Goal: Task Accomplishment & Management: Complete application form

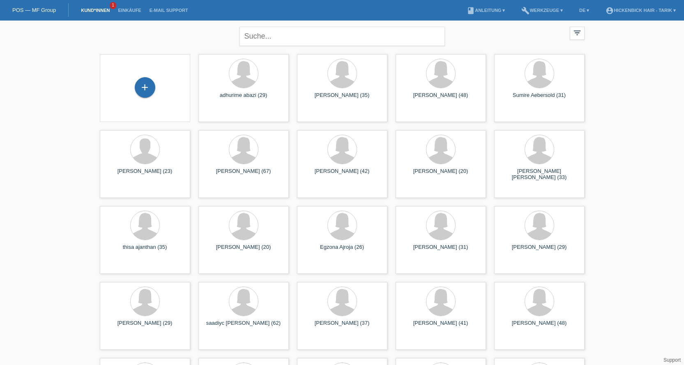
click at [94, 18] on li "Kund*innen 1" at bounding box center [95, 10] width 37 height 21
click at [100, 7] on li "Kund*innen 1" at bounding box center [95, 10] width 37 height 21
click at [100, 12] on link "Kund*innen" at bounding box center [95, 10] width 37 height 5
click at [90, 19] on li "Kund*innen 1" at bounding box center [95, 10] width 37 height 21
click at [91, 12] on link "Kund*innen" at bounding box center [95, 10] width 37 height 5
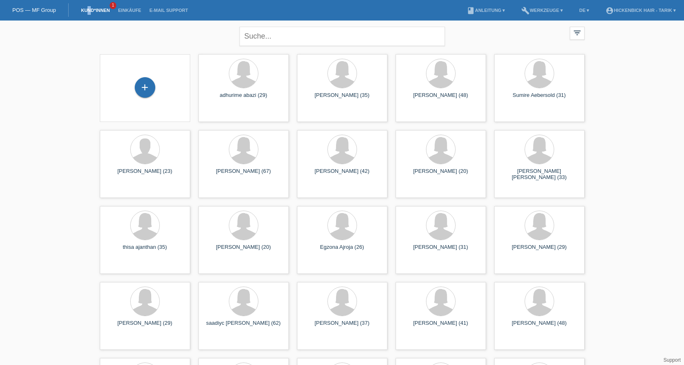
click at [91, 11] on link "Kund*innen" at bounding box center [95, 10] width 37 height 5
click at [287, 31] on input "text" at bounding box center [342, 36] width 205 height 19
type input "d"
type input "furrer"
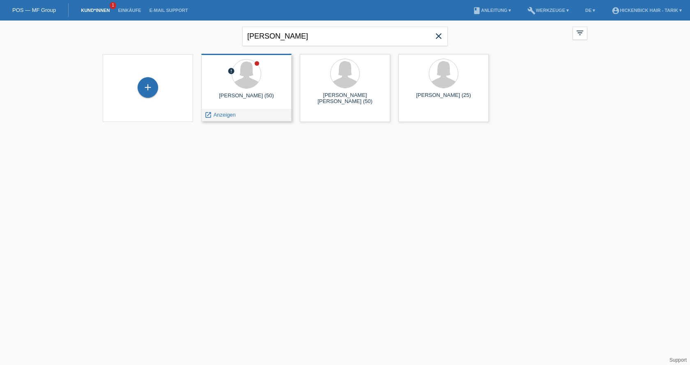
click at [280, 96] on div "Colleen Furrer (50)" at bounding box center [246, 98] width 77 height 13
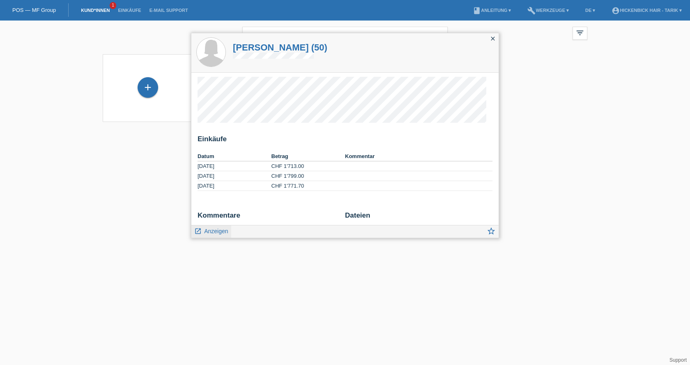
click at [224, 233] on span "Anzeigen" at bounding box center [216, 231] width 24 height 7
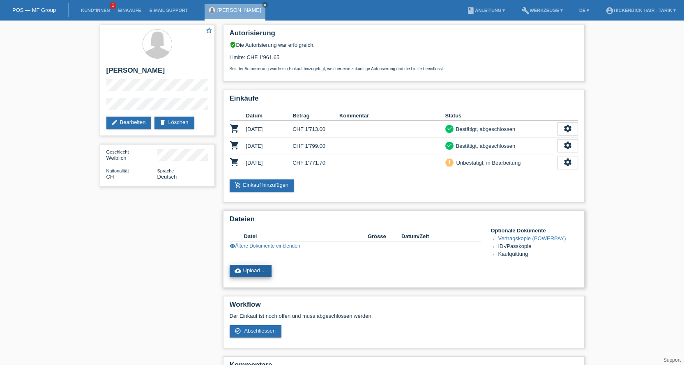
click at [258, 273] on link "cloud_upload Upload ..." at bounding box center [251, 271] width 42 height 12
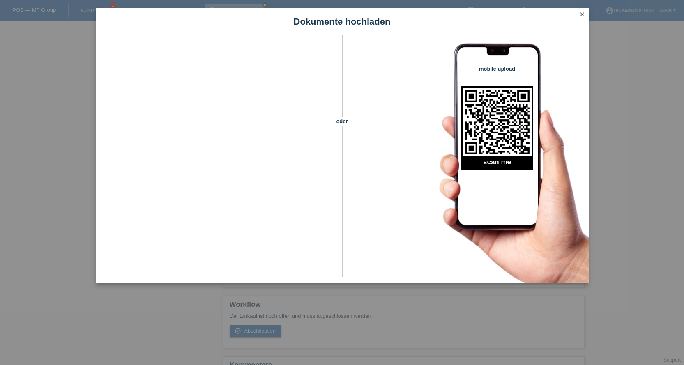
click at [582, 16] on icon "close" at bounding box center [582, 14] width 7 height 7
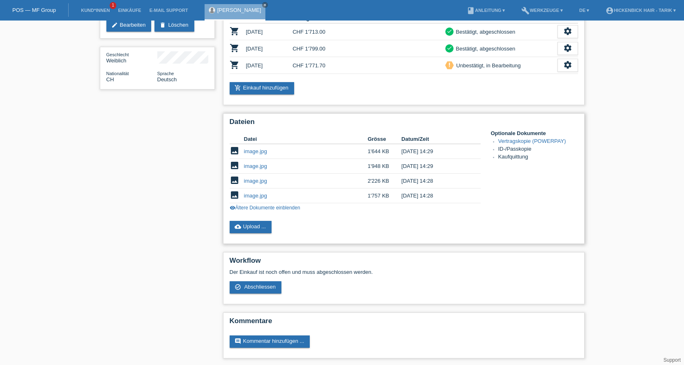
scroll to position [99, 0]
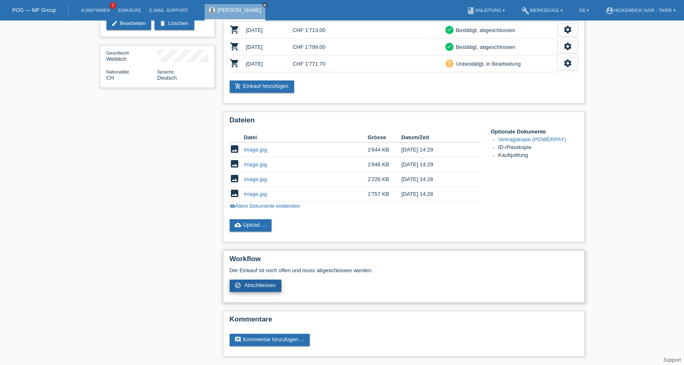
click at [277, 284] on link "check_circle_outline Abschliessen" at bounding box center [256, 286] width 52 height 12
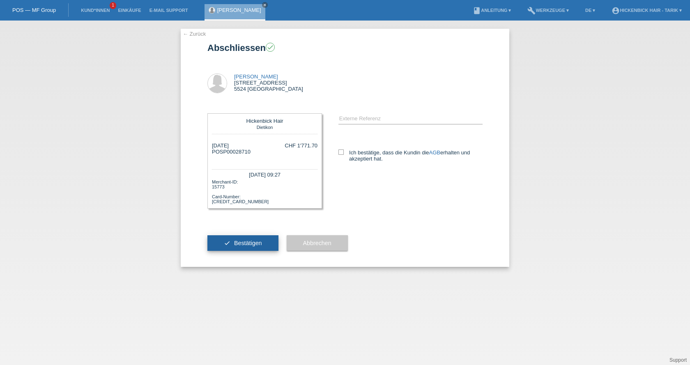
click at [246, 242] on span "Bestätigen" at bounding box center [248, 243] width 28 height 7
click at [340, 153] on icon at bounding box center [341, 152] width 5 height 5
click at [340, 153] on input "Ich bestätige, dass die Kundin die AGB erhalten und akzeptiert hat." at bounding box center [341, 152] width 5 height 5
checkbox input "true"
click at [265, 245] on button "check Bestätigen" at bounding box center [243, 243] width 71 height 16
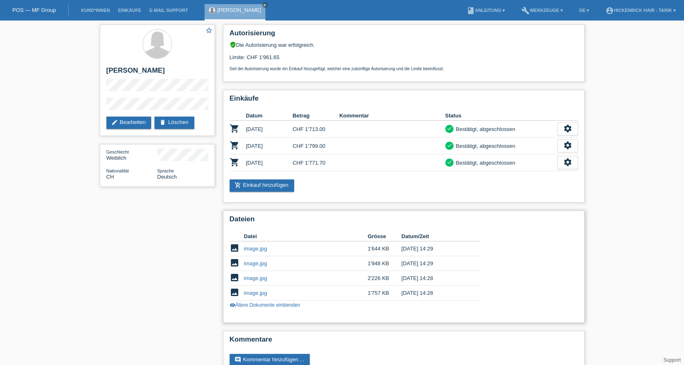
click at [284, 249] on td "image.jpg" at bounding box center [306, 249] width 124 height 15
click at [265, 252] on link "image.jpg" at bounding box center [255, 249] width 23 height 6
click at [259, 261] on link "image.jpg" at bounding box center [255, 264] width 23 height 6
click at [251, 279] on link "image.jpg" at bounding box center [255, 278] width 23 height 6
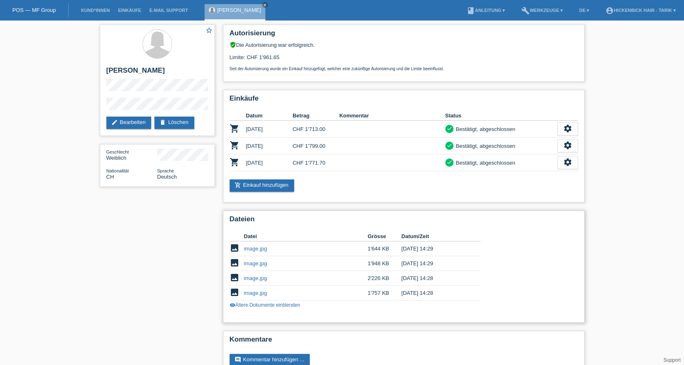
click at [271, 295] on td "image.jpg" at bounding box center [306, 293] width 124 height 15
click at [260, 291] on link "image.jpg" at bounding box center [255, 293] width 23 height 6
